Goal: Task Accomplishment & Management: Manage account settings

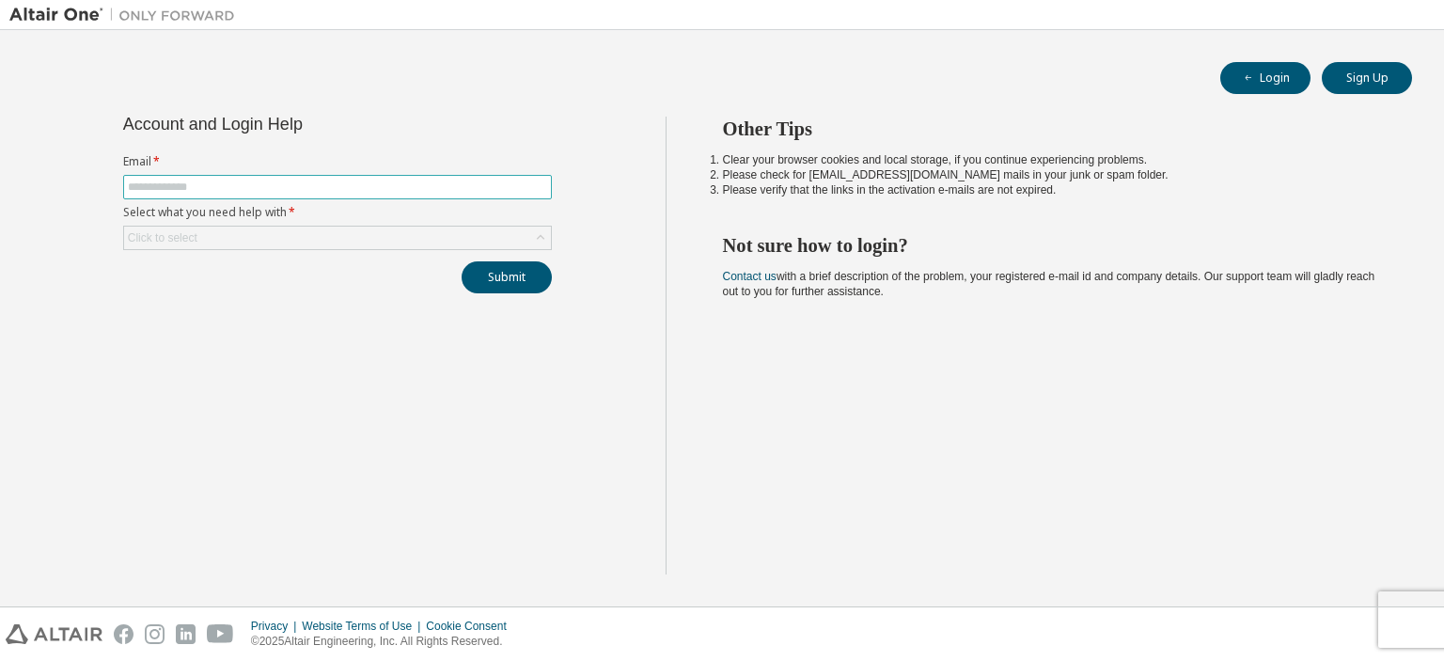
click at [353, 180] on input "text" at bounding box center [337, 187] width 419 height 15
click at [708, 267] on div "Other Tips Clear your browser cookies and local storage, if you continue experi…" at bounding box center [1050, 346] width 770 height 458
click at [334, 233] on div "Click to select" at bounding box center [337, 237] width 427 height 23
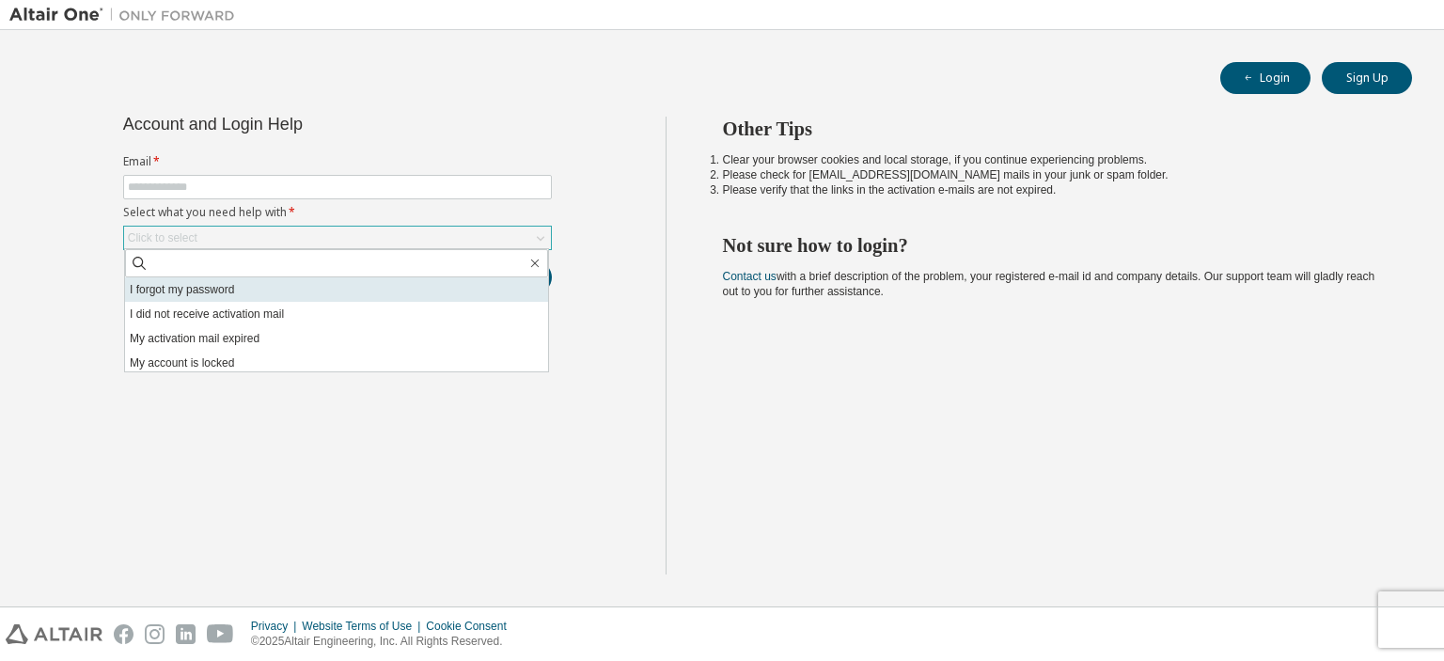
click at [259, 290] on li "I forgot my password" at bounding box center [336, 289] width 423 height 24
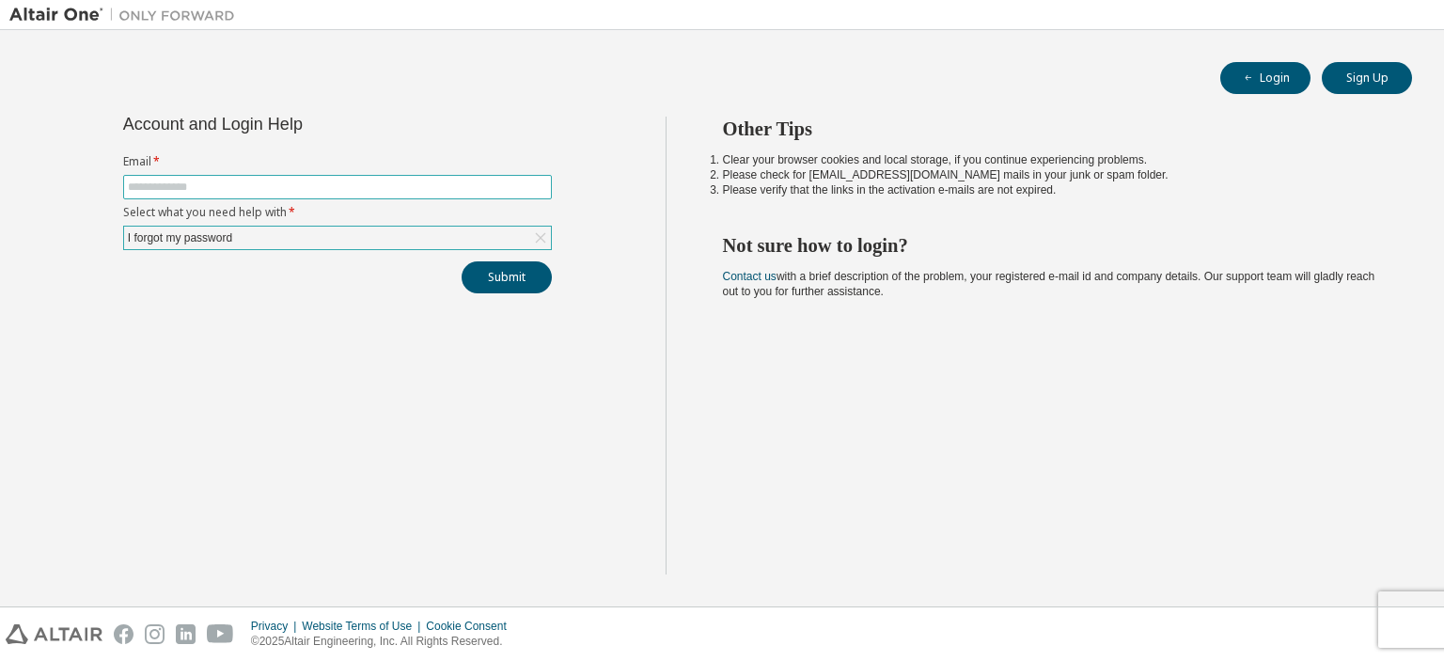
click at [266, 195] on span at bounding box center [337, 187] width 429 height 24
click at [268, 180] on input "text" at bounding box center [337, 187] width 419 height 15
type input "**********"
click at [461, 261] on button "Submit" at bounding box center [506, 277] width 90 height 32
click at [67, 17] on img at bounding box center [126, 15] width 235 height 19
